Goal: Task Accomplishment & Management: Use online tool/utility

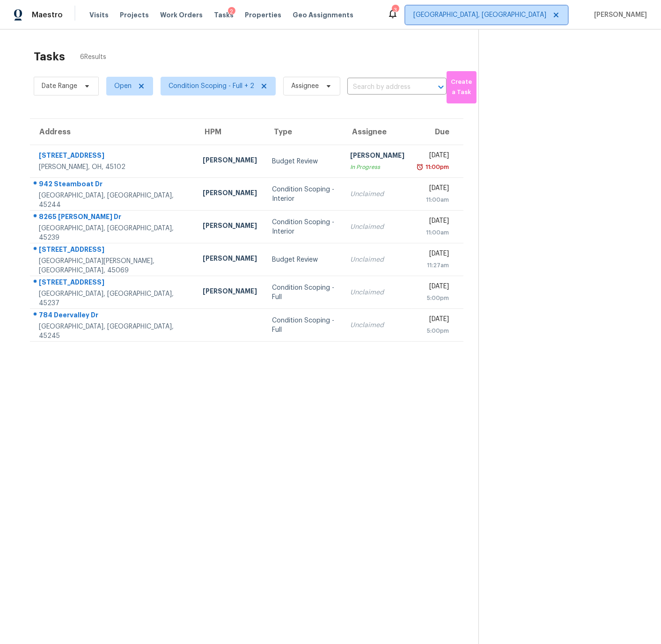
click at [521, 16] on span "[GEOGRAPHIC_DATA], [GEOGRAPHIC_DATA]" at bounding box center [479, 14] width 133 height 9
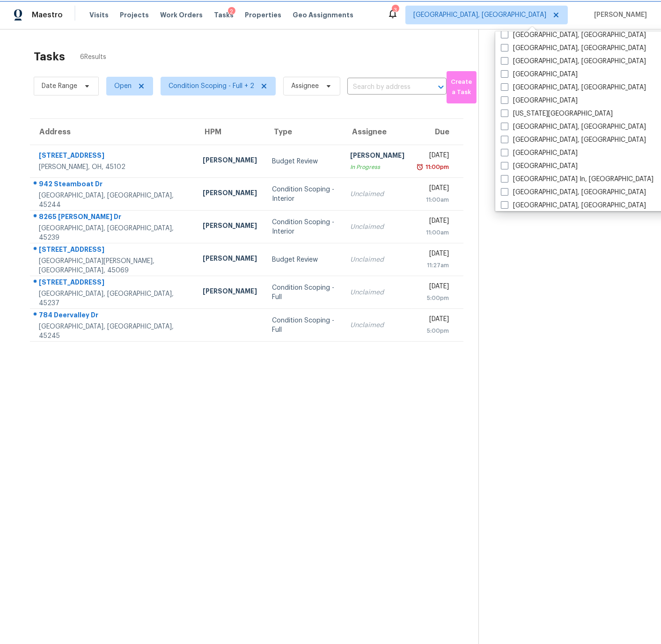
scroll to position [267, 0]
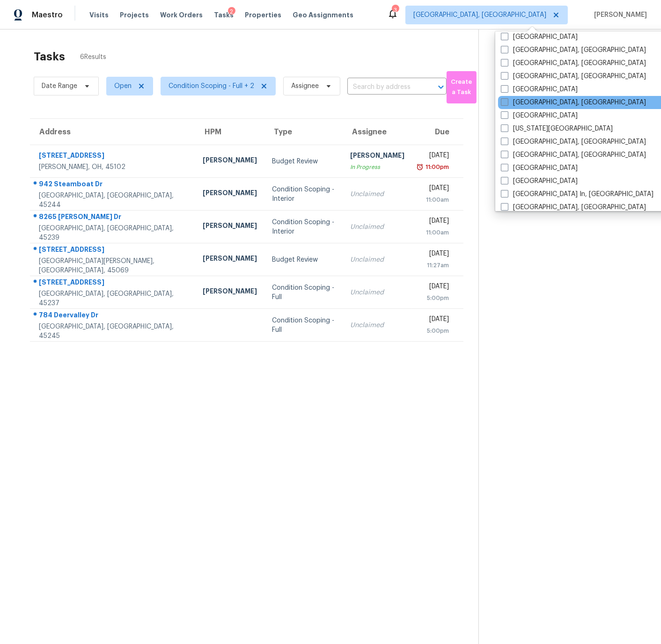
click at [504, 102] on span at bounding box center [504, 101] width 7 height 7
click at [504, 102] on input "Indianapolis, IN" at bounding box center [504, 101] width 6 height 6
checkbox input "true"
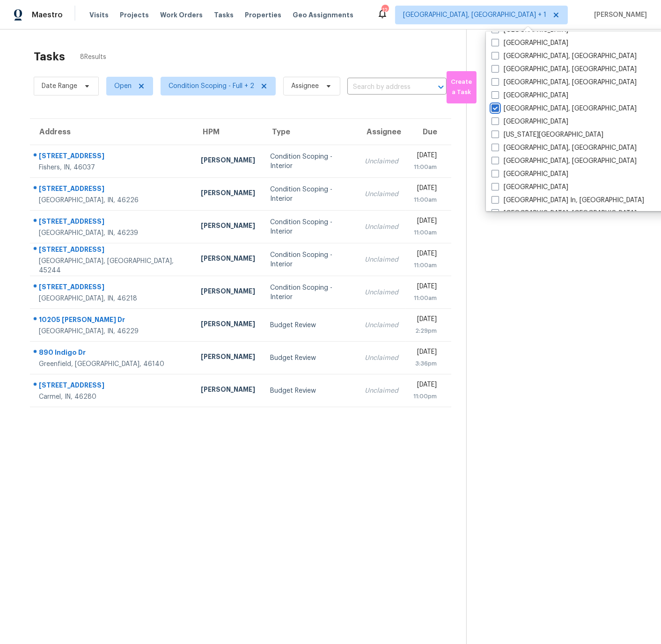
scroll to position [0, 0]
click at [200, 82] on span "Condition Scoping - Full + 2" at bounding box center [212, 85] width 86 height 9
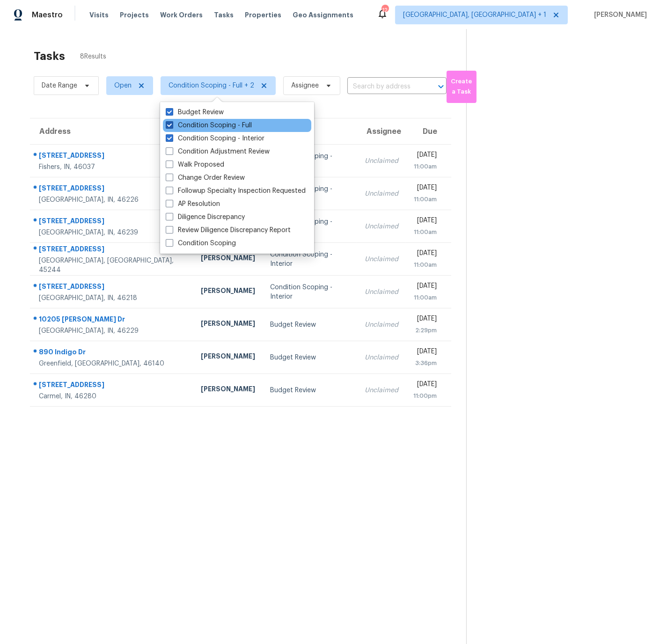
click at [169, 124] on span at bounding box center [169, 124] width 7 height 7
click at [169, 124] on input "Condition Scoping - Full" at bounding box center [169, 124] width 6 height 6
checkbox input "false"
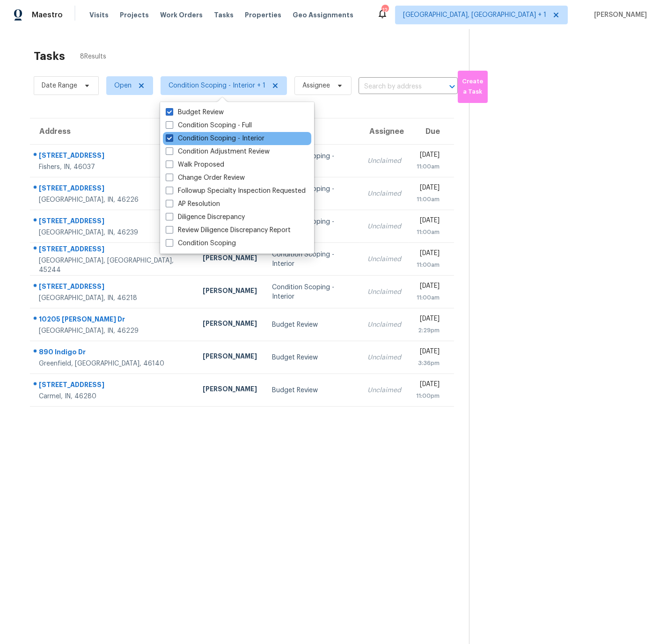
click at [170, 136] on span at bounding box center [169, 137] width 7 height 7
click at [170, 136] on input "Condition Scoping - Interior" at bounding box center [169, 137] width 6 height 6
checkbox input "false"
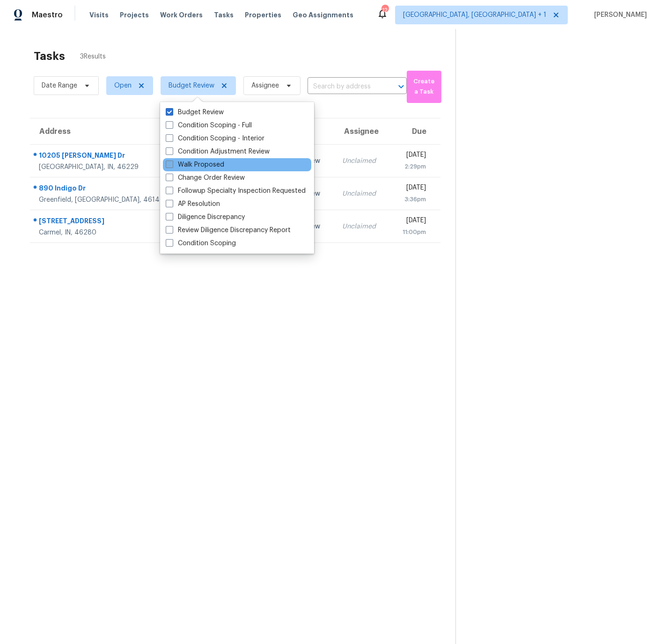
click at [168, 162] on span at bounding box center [169, 164] width 7 height 7
click at [168, 162] on input "Walk Proposed" at bounding box center [169, 163] width 6 height 6
checkbox input "true"
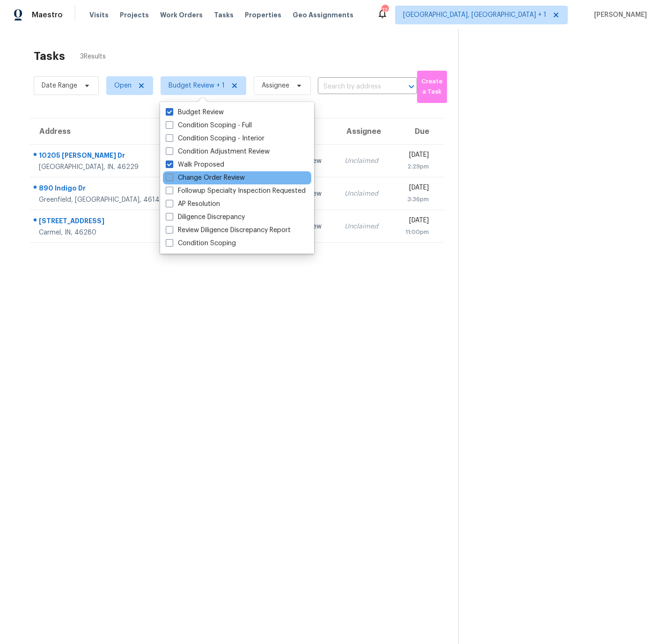
click at [169, 177] on span at bounding box center [169, 177] width 7 height 7
click at [169, 177] on input "Change Order Review" at bounding box center [169, 176] width 6 height 6
checkbox input "true"
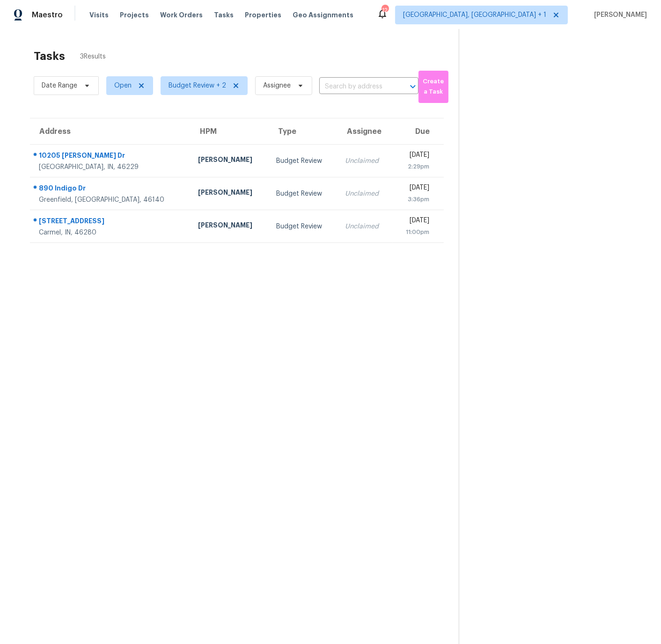
click at [170, 302] on section "Tasks 3 Results Date Range Open Budget Review + 2 Assignee ​ Create a Task Addr…" at bounding box center [237, 358] width 444 height 629
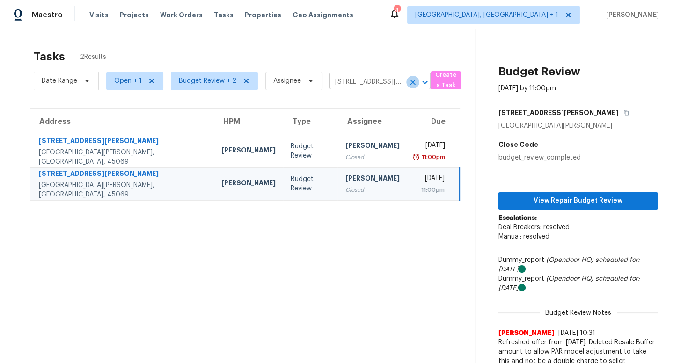
click at [411, 81] on icon "Clear" at bounding box center [412, 82] width 9 height 9
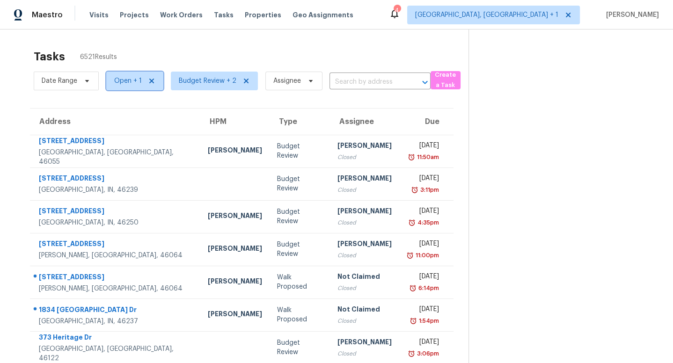
click at [149, 81] on icon at bounding box center [151, 81] width 5 height 5
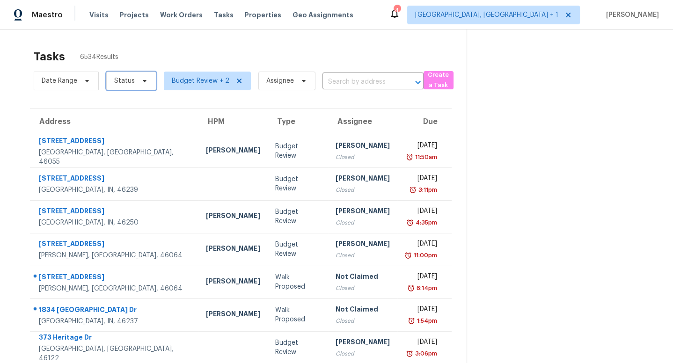
click at [117, 80] on span "Status" at bounding box center [124, 80] width 21 height 9
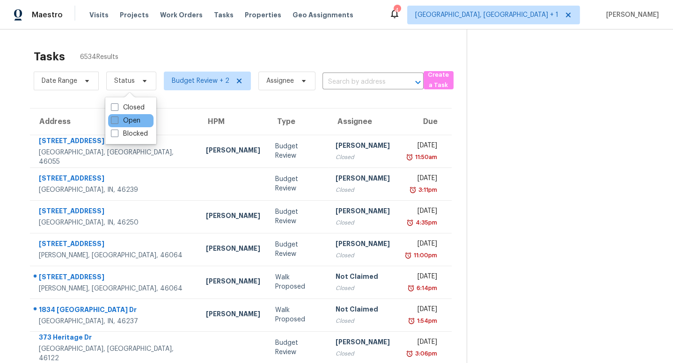
click at [113, 121] on span at bounding box center [114, 120] width 7 height 7
click at [113, 121] on input "Open" at bounding box center [114, 119] width 6 height 6
checkbox input "true"
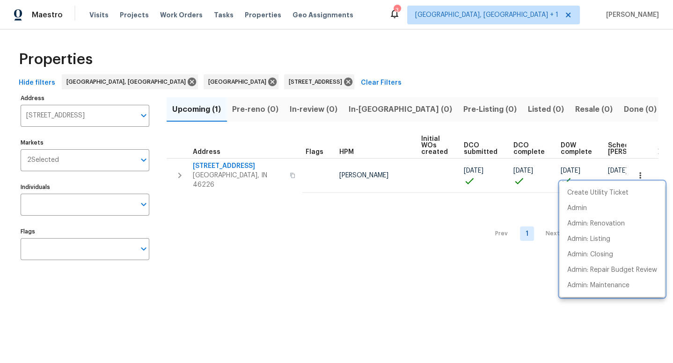
click at [289, 82] on div at bounding box center [336, 181] width 673 height 363
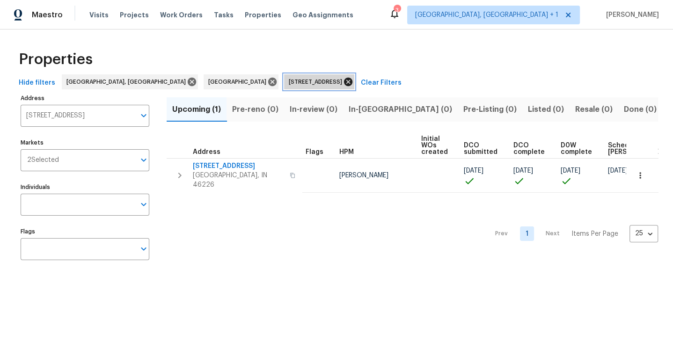
click at [344, 82] on icon at bounding box center [348, 82] width 8 height 8
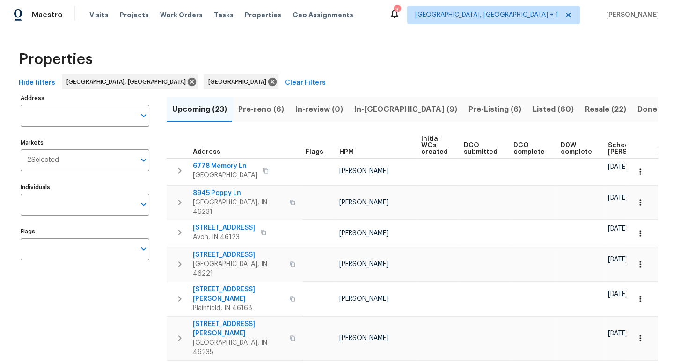
click at [256, 108] on span "Pre-reno (6)" at bounding box center [261, 109] width 46 height 13
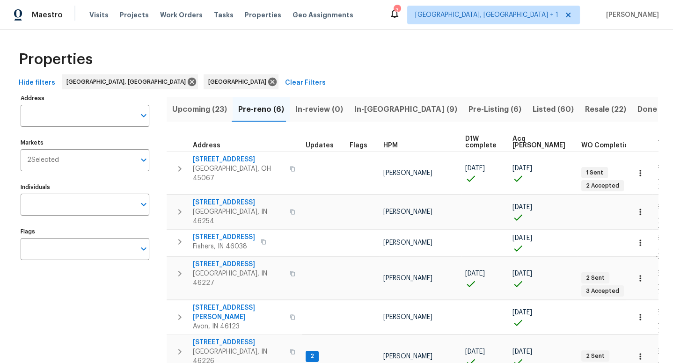
scroll to position [9, 0]
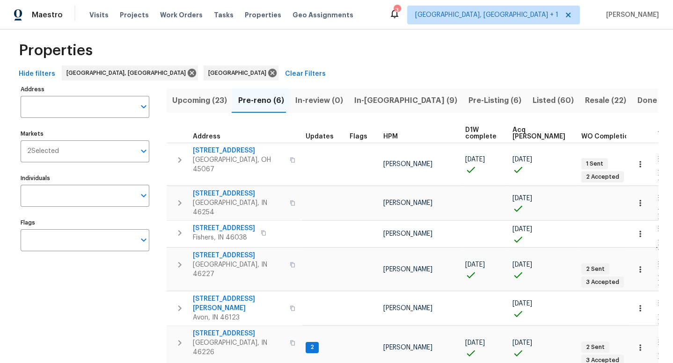
click at [364, 101] on span "In-[GEOGRAPHIC_DATA] (9)" at bounding box center [405, 100] width 103 height 13
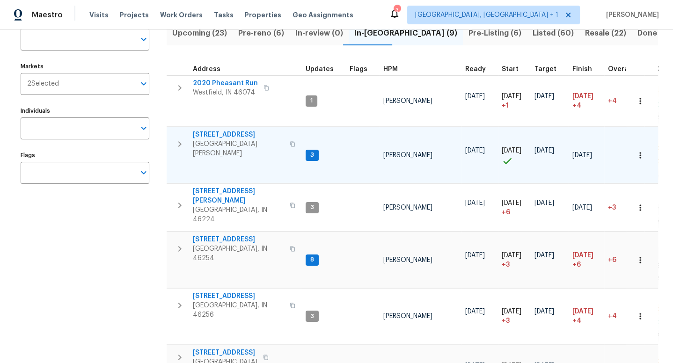
scroll to position [68, 0]
